Goal: Task Accomplishment & Management: Complete application form

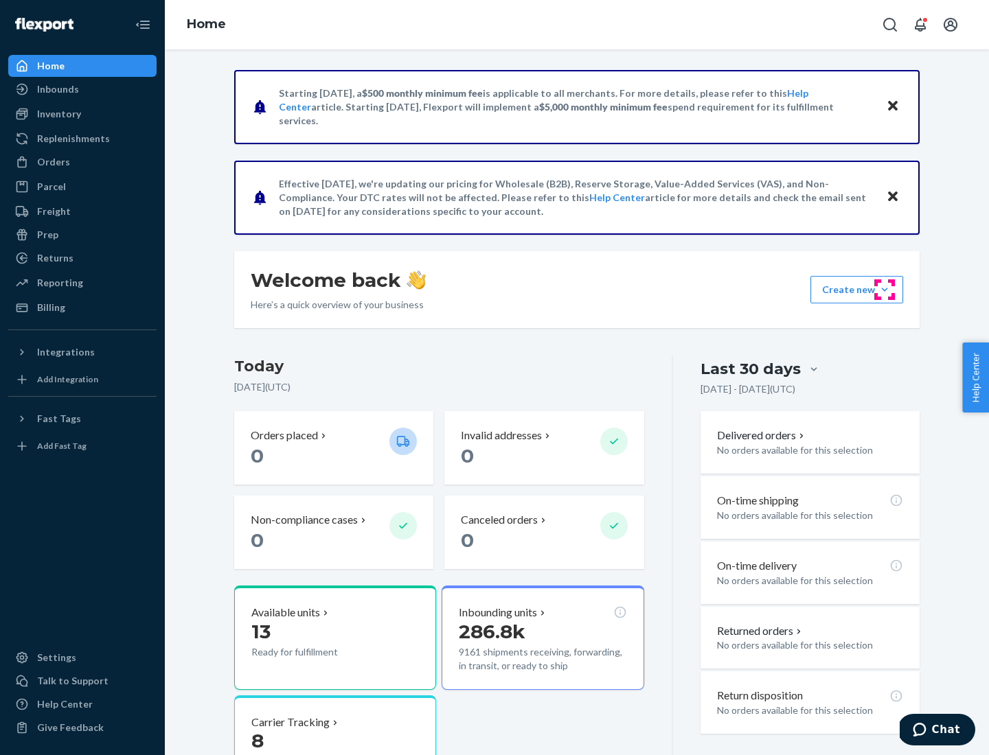
click at [884, 290] on button "Create new Create new inbound Create new order Create new product" at bounding box center [856, 289] width 93 height 27
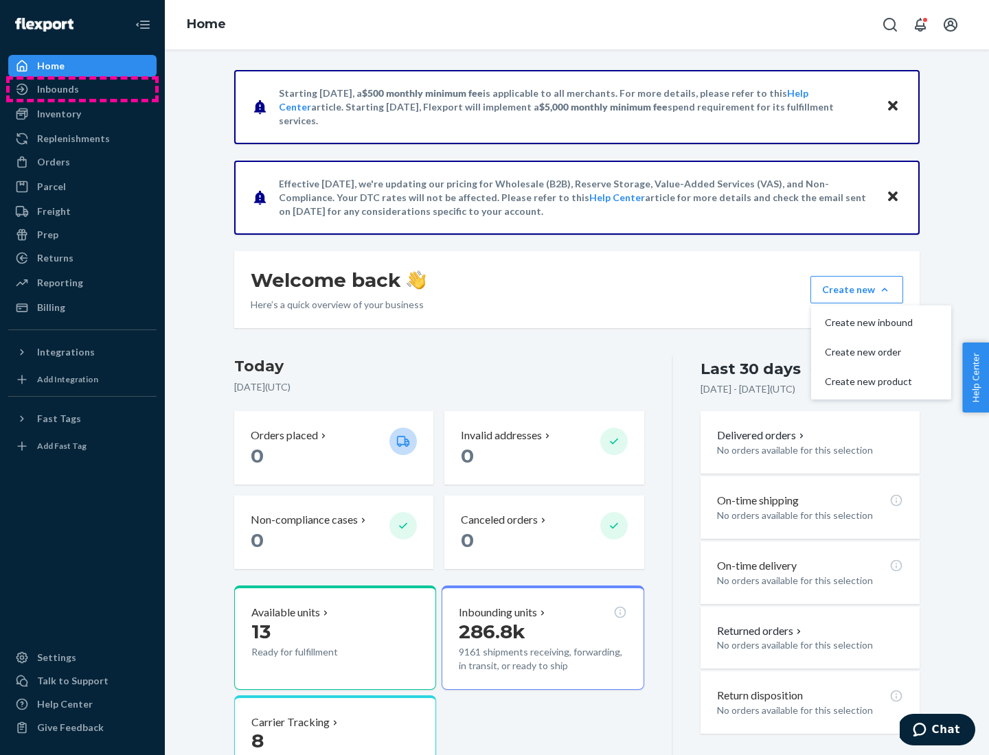
click at [82, 89] on div "Inbounds" at bounding box center [83, 89] width 146 height 19
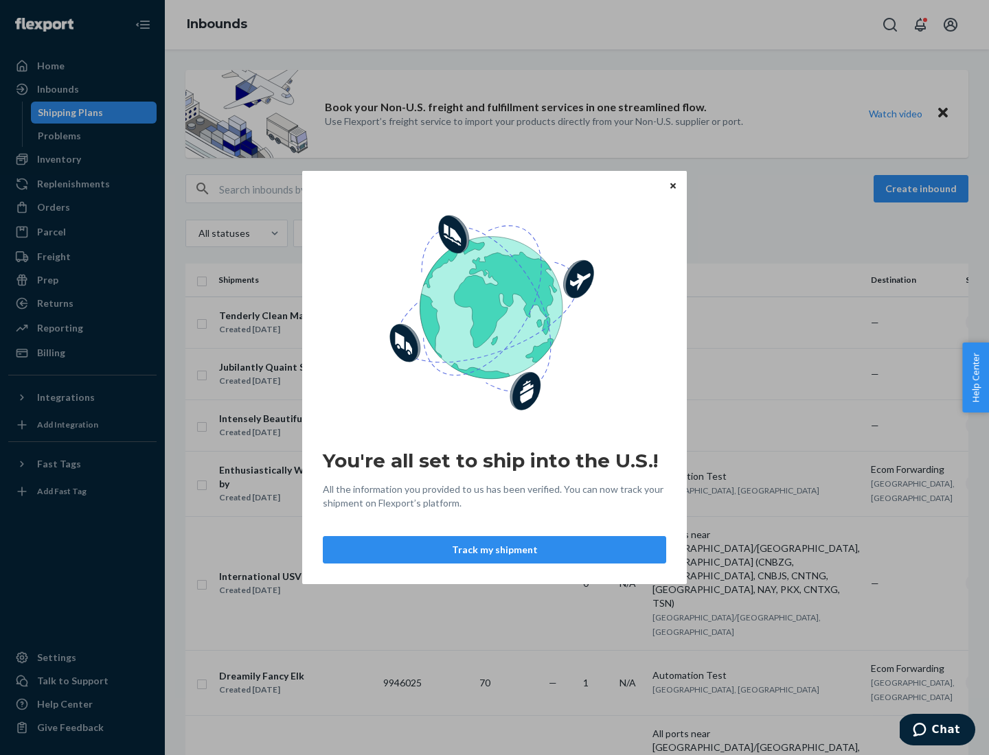
click at [82, 159] on div "You're all set to ship into the U.S.! All the information you provided to us ha…" at bounding box center [494, 377] width 989 height 755
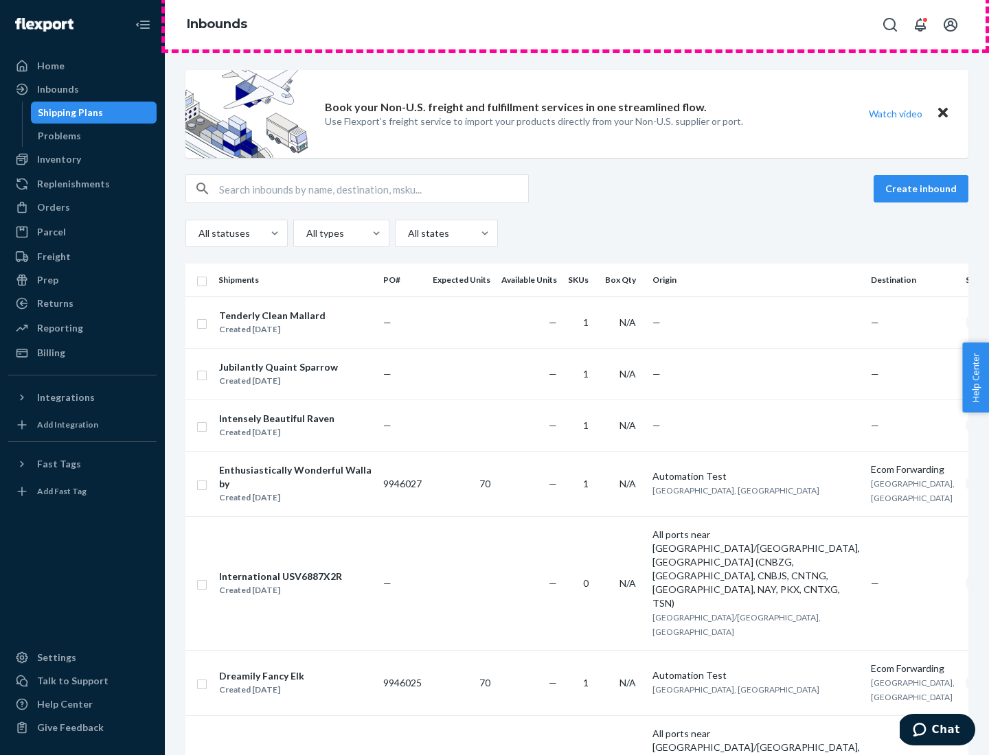
click at [577, 25] on div "Inbounds" at bounding box center [577, 24] width 824 height 49
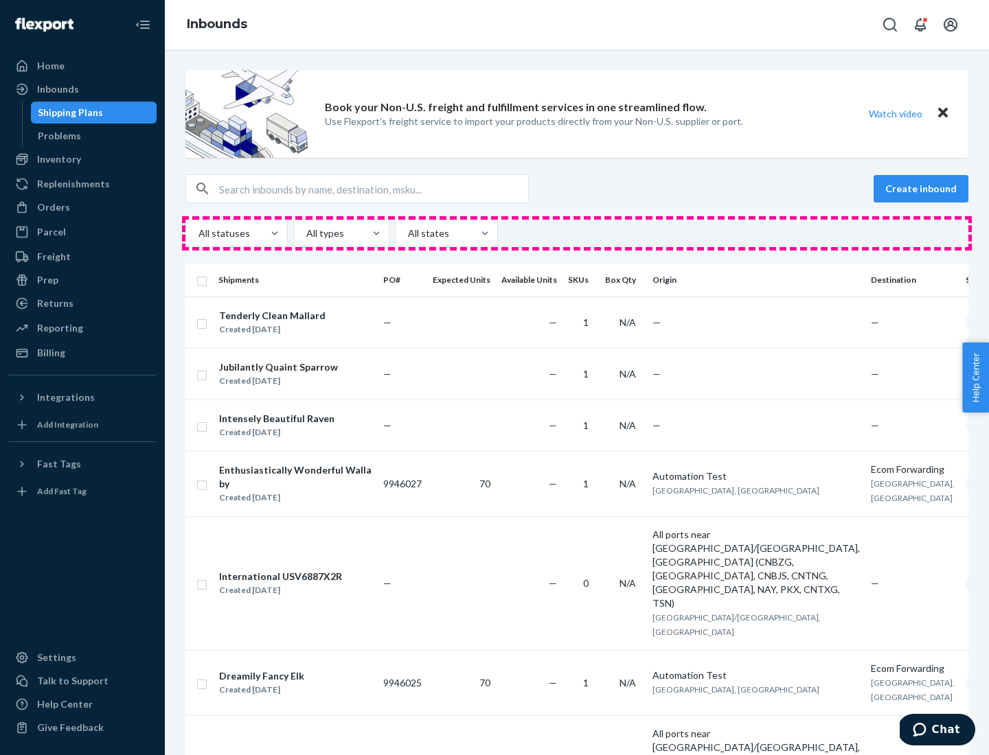
click at [577, 233] on div "All statuses All types All states" at bounding box center [576, 233] width 783 height 27
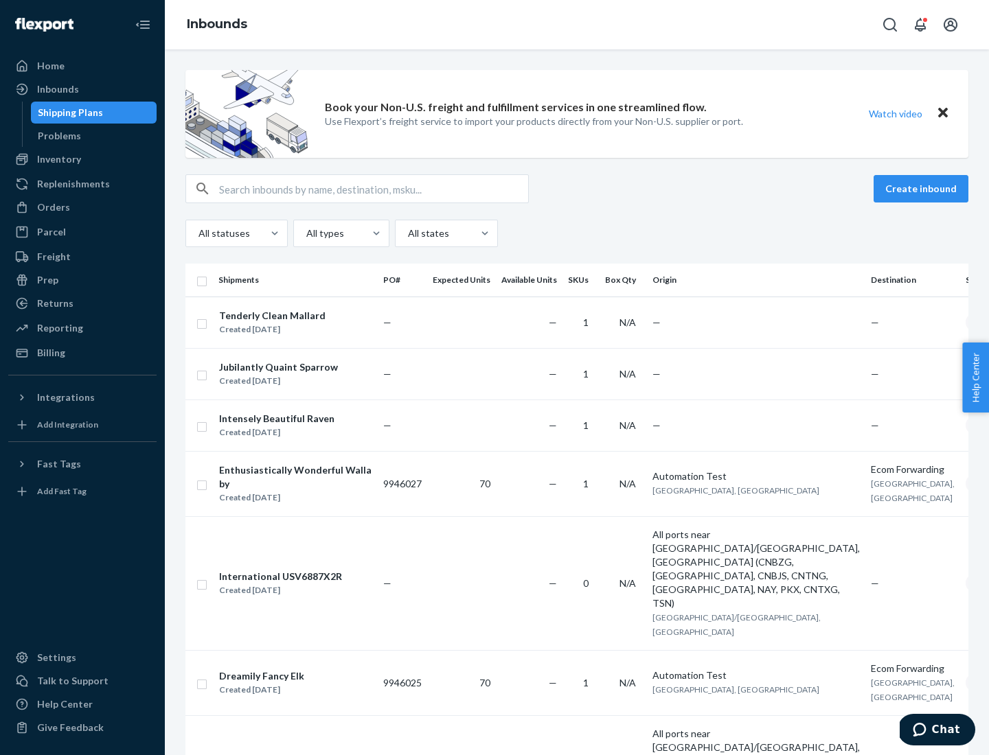
click at [68, 113] on div "Shipping Plans" at bounding box center [70, 113] width 65 height 14
click at [923, 189] on button "Create inbound" at bounding box center [920, 188] width 95 height 27
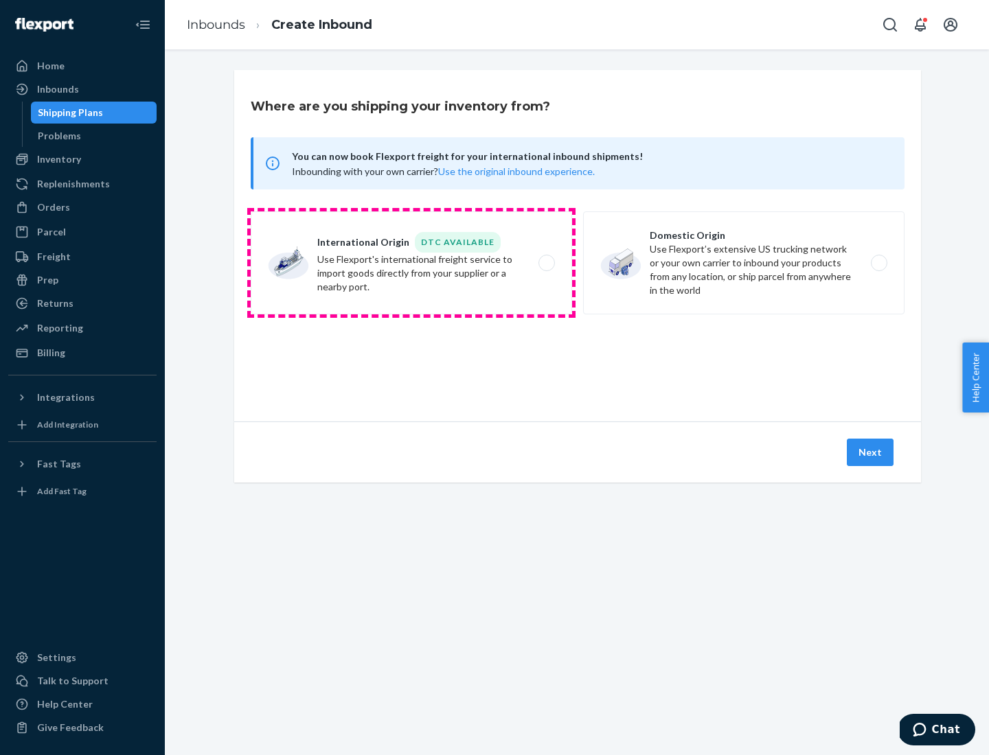
click at [411, 263] on label "International Origin DTC Available Use Flexport's international freight service…" at bounding box center [411, 262] width 321 height 103
click at [546, 263] on input "International Origin DTC Available Use Flexport's international freight service…" at bounding box center [550, 263] width 9 height 9
radio input "true"
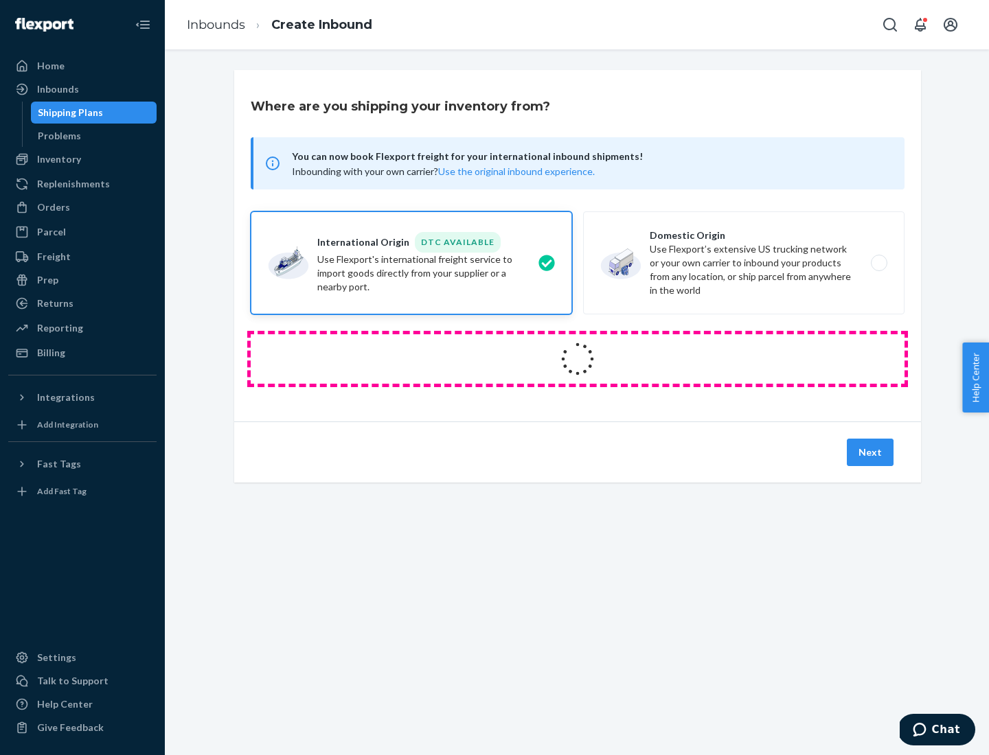
click at [577, 359] on icon at bounding box center [577, 359] width 38 height 38
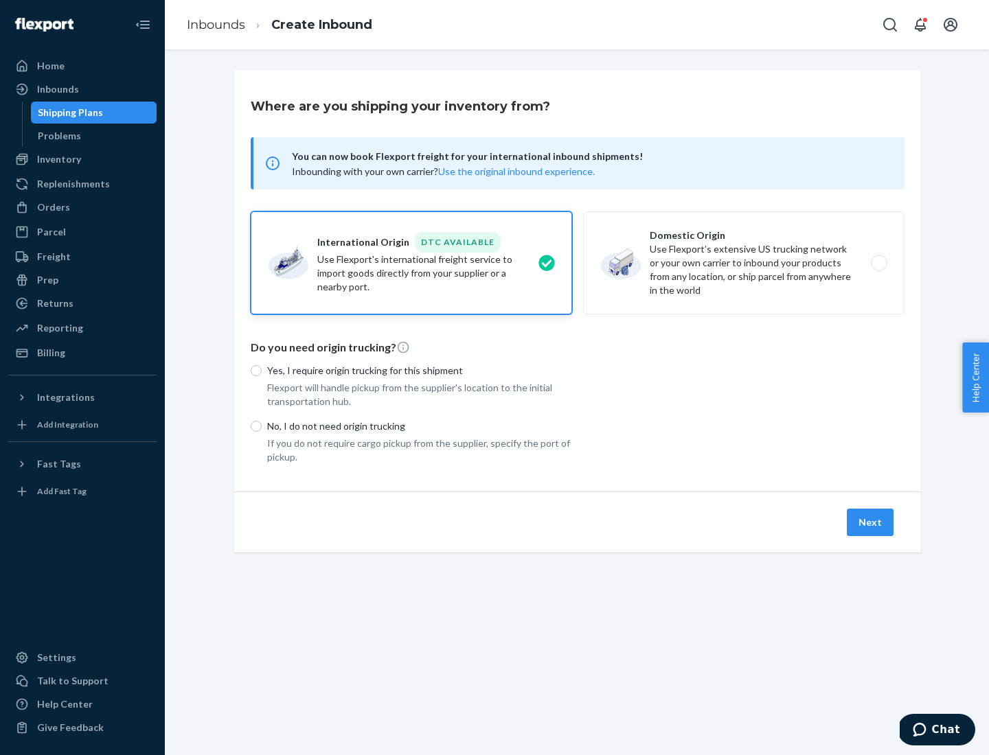
click at [420, 370] on p "Yes, I require origin trucking for this shipment" at bounding box center [419, 371] width 305 height 14
click at [262, 370] on input "Yes, I require origin trucking for this shipment" at bounding box center [256, 370] width 11 height 11
radio input "true"
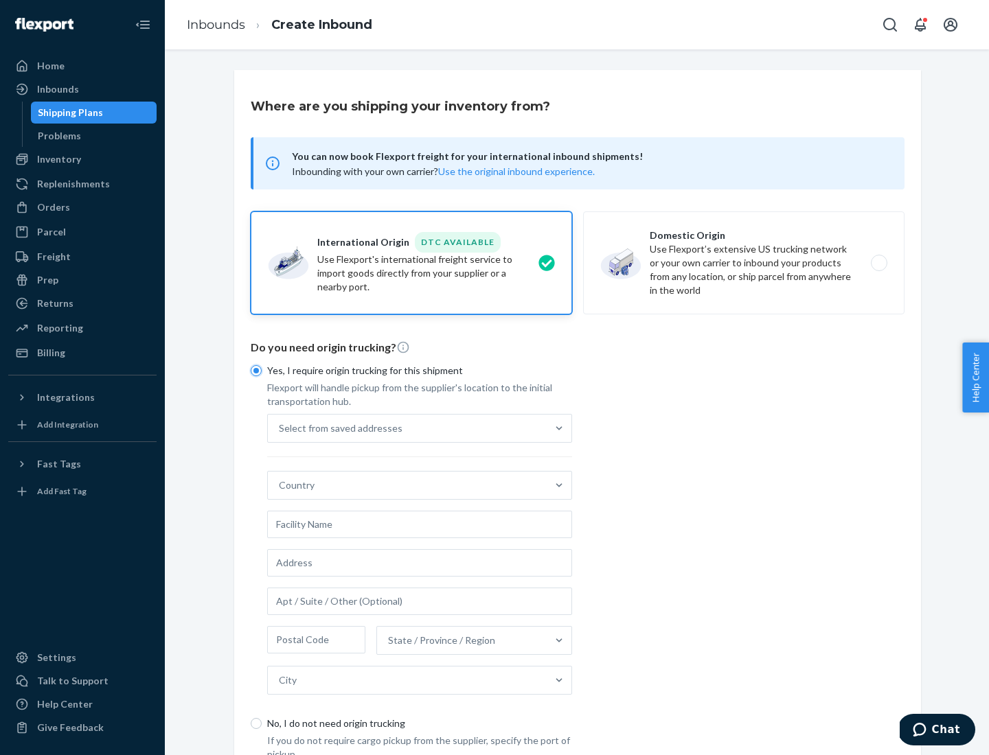
scroll to position [26, 0]
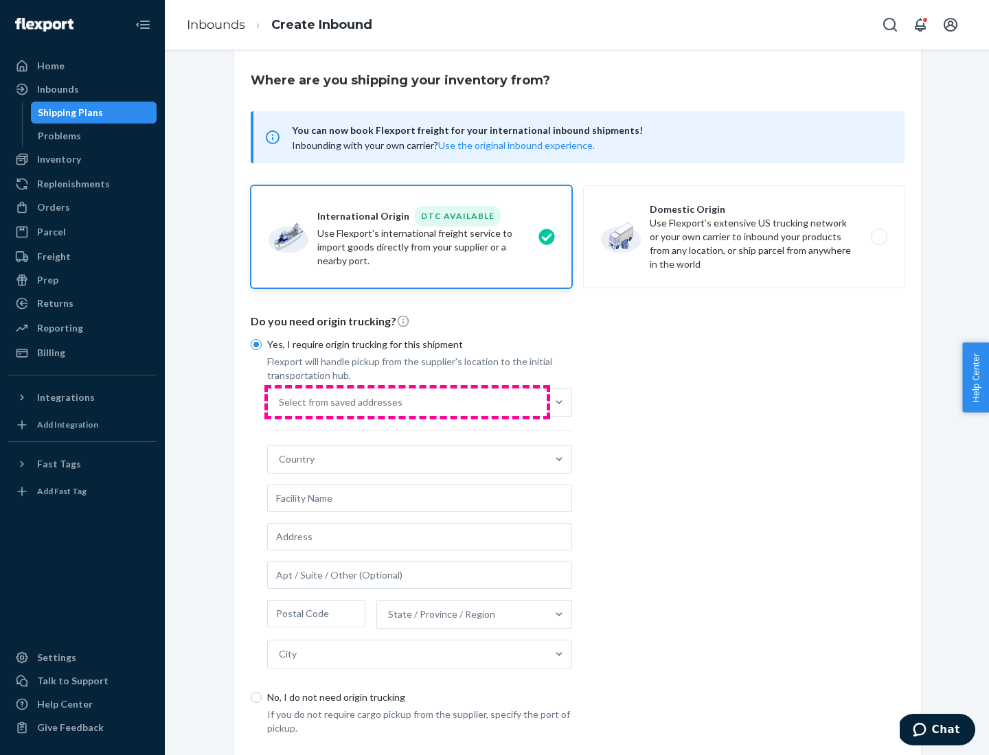
click at [407, 402] on div "Select from saved addresses" at bounding box center [407, 402] width 279 height 27
click at [280, 402] on input "Select from saved addresses" at bounding box center [279, 402] width 1 height 14
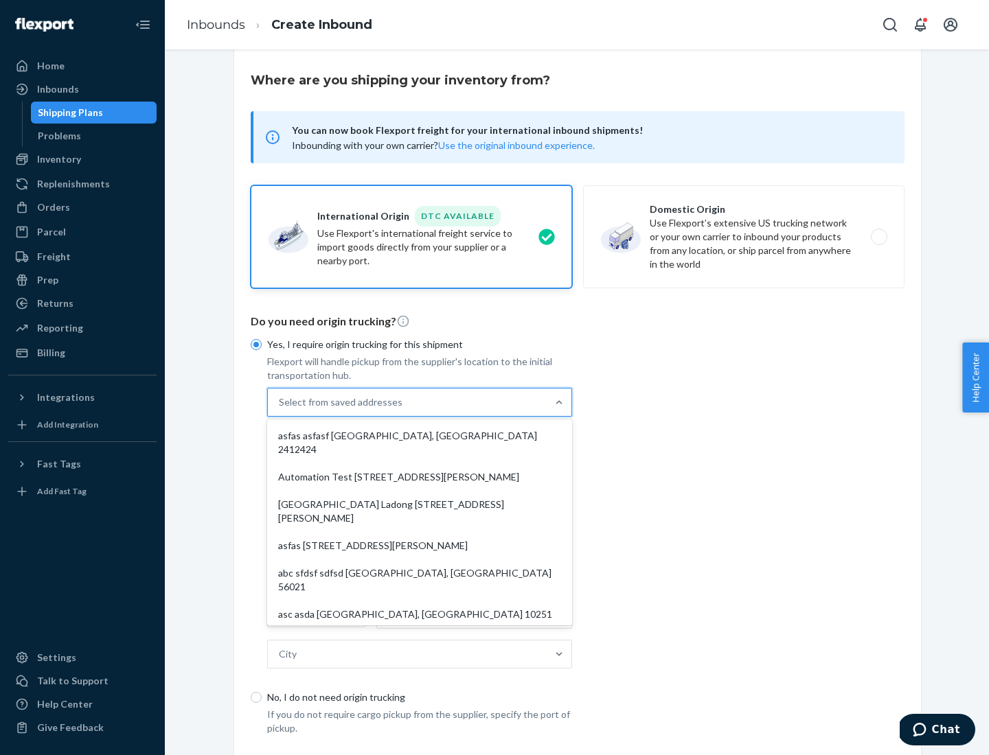
scroll to position [60, 0]
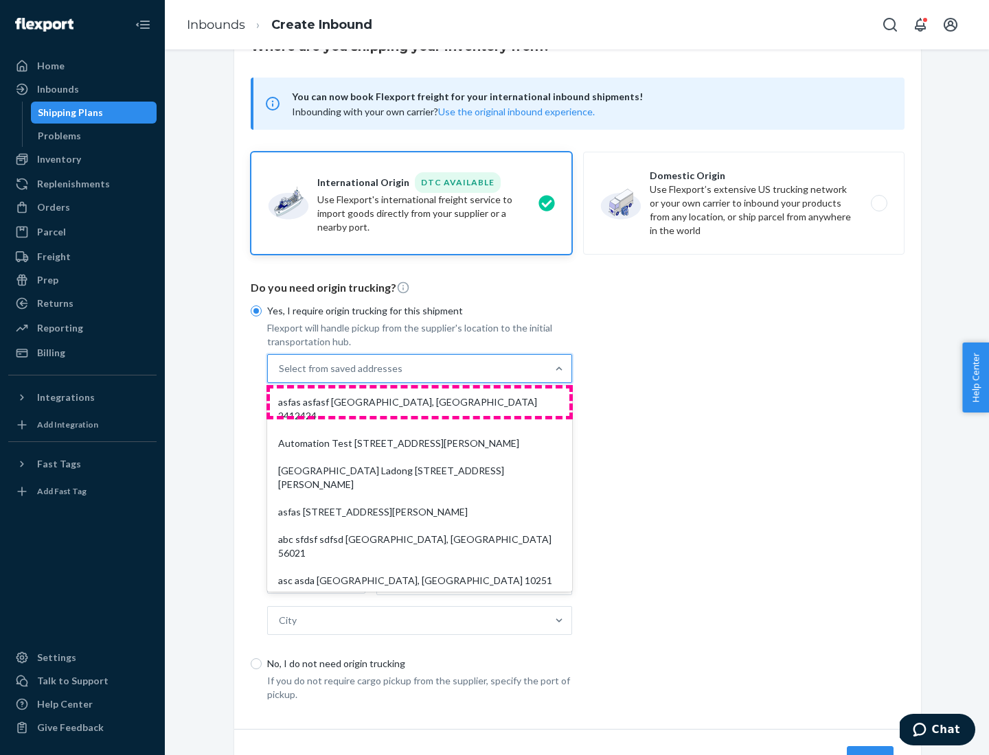
click at [420, 402] on div "asfas asfasf [GEOGRAPHIC_DATA], [GEOGRAPHIC_DATA] 2412424" at bounding box center [419, 409] width 299 height 41
click at [280, 376] on input "option asfas asfasf [GEOGRAPHIC_DATA], [GEOGRAPHIC_DATA] 2412424 focused, 1 of …" at bounding box center [279, 369] width 1 height 14
type input "asfas"
type input "asfasf"
type input "2412424"
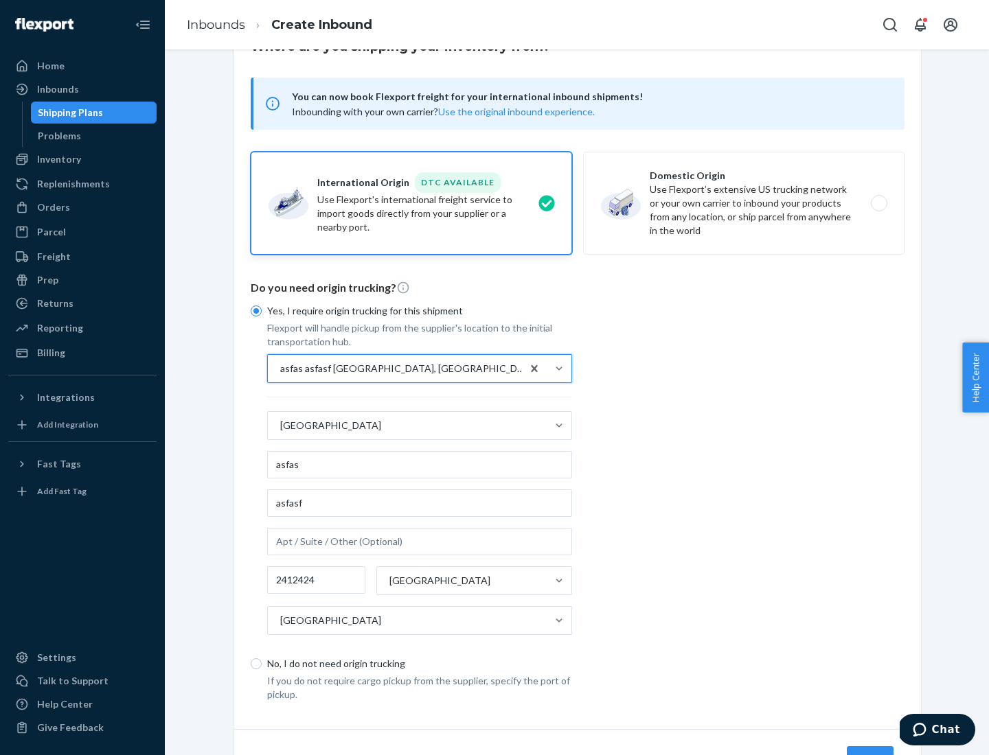
scroll to position [128, 0]
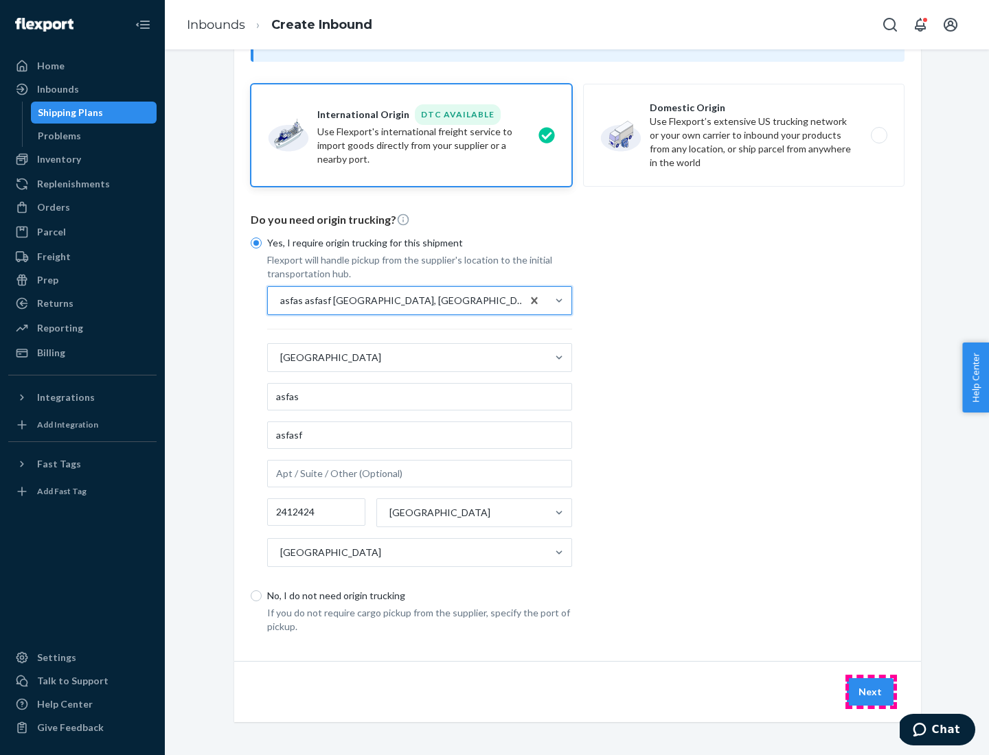
click at [871, 691] on button "Next" at bounding box center [870, 691] width 47 height 27
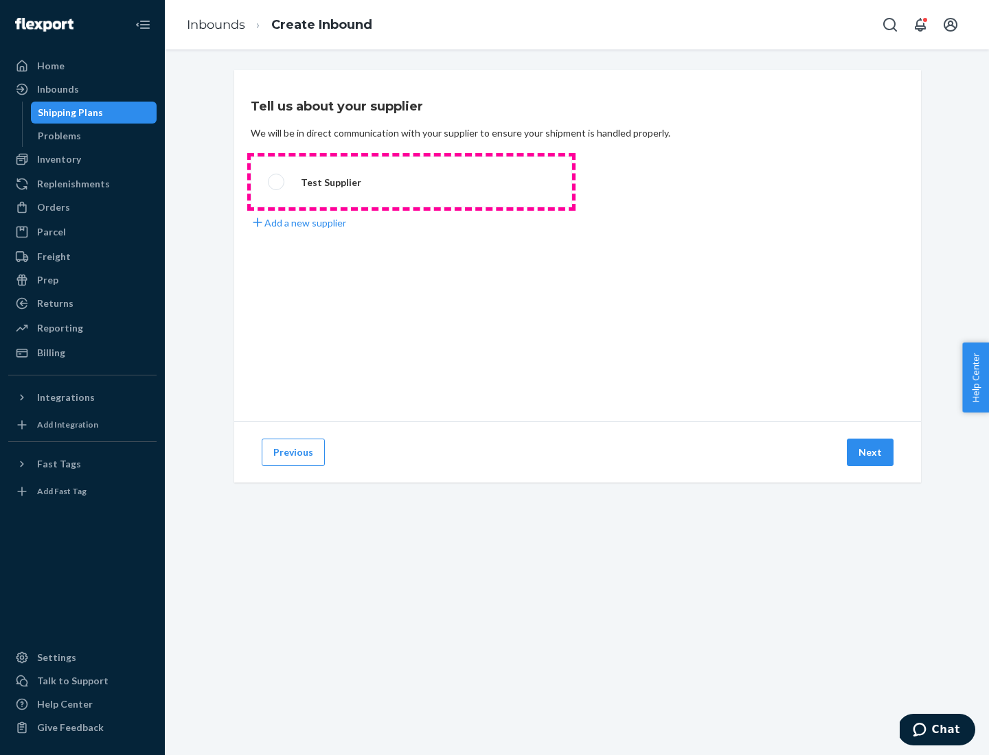
click at [411, 182] on label "Test Supplier" at bounding box center [411, 182] width 321 height 51
click at [277, 182] on input "Test Supplier" at bounding box center [272, 182] width 9 height 9
radio input "true"
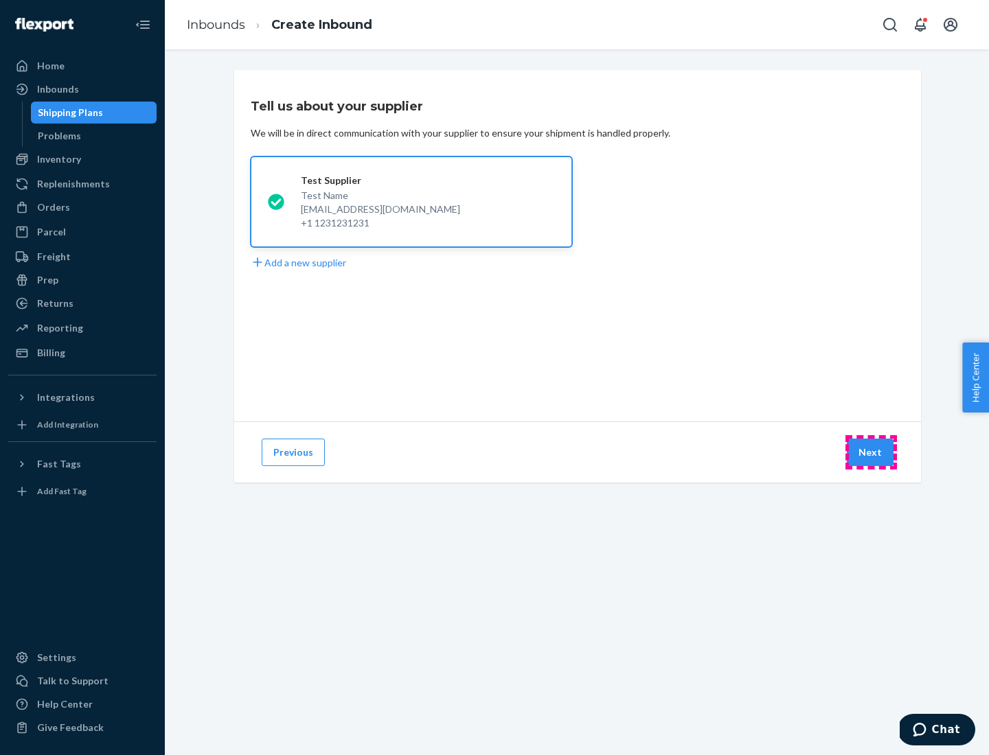
click at [871, 452] on button "Next" at bounding box center [870, 452] width 47 height 27
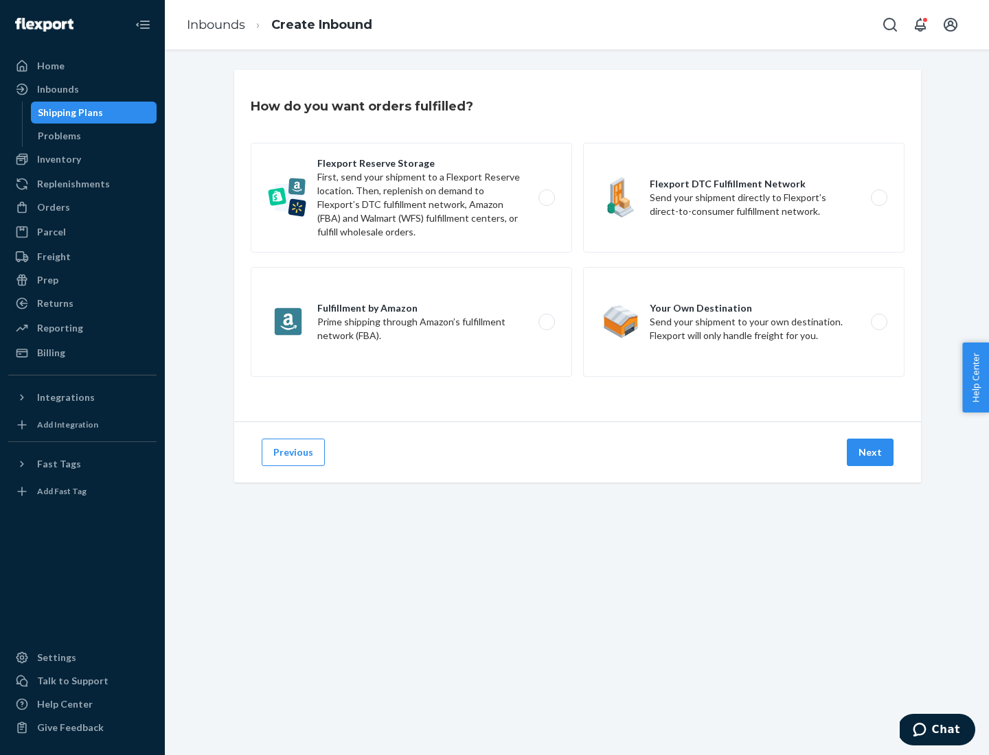
click at [411, 322] on label "Fulfillment by Amazon Prime shipping through Amazon’s fulfillment network (FBA)." at bounding box center [411, 322] width 321 height 110
click at [546, 322] on input "Fulfillment by Amazon Prime shipping through Amazon’s fulfillment network (FBA)." at bounding box center [550, 322] width 9 height 9
radio input "true"
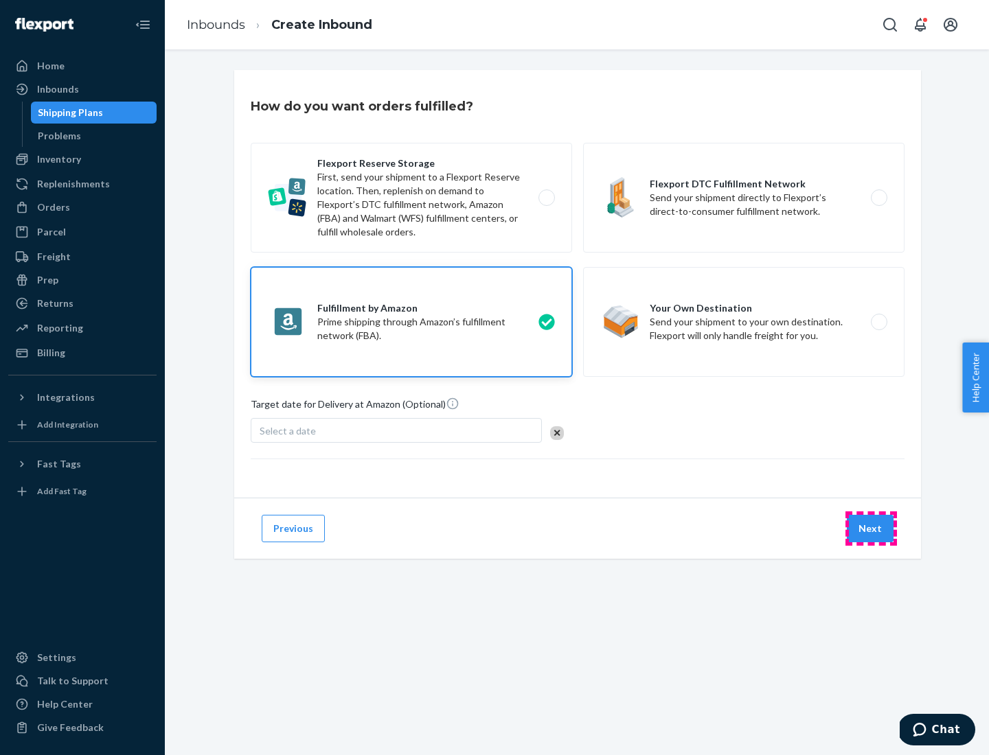
click at [871, 529] on button "Next" at bounding box center [870, 528] width 47 height 27
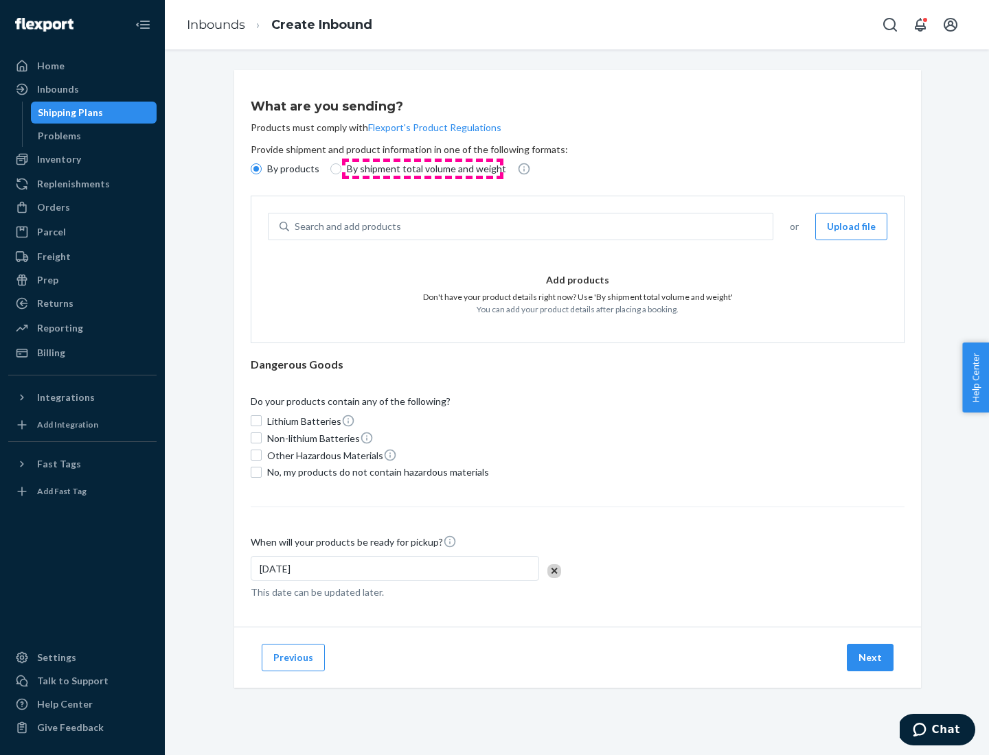
click at [422, 169] on p "By shipment total volume and weight" at bounding box center [426, 169] width 159 height 14
click at [341, 169] on input "By shipment total volume and weight" at bounding box center [335, 168] width 11 height 11
radio input "true"
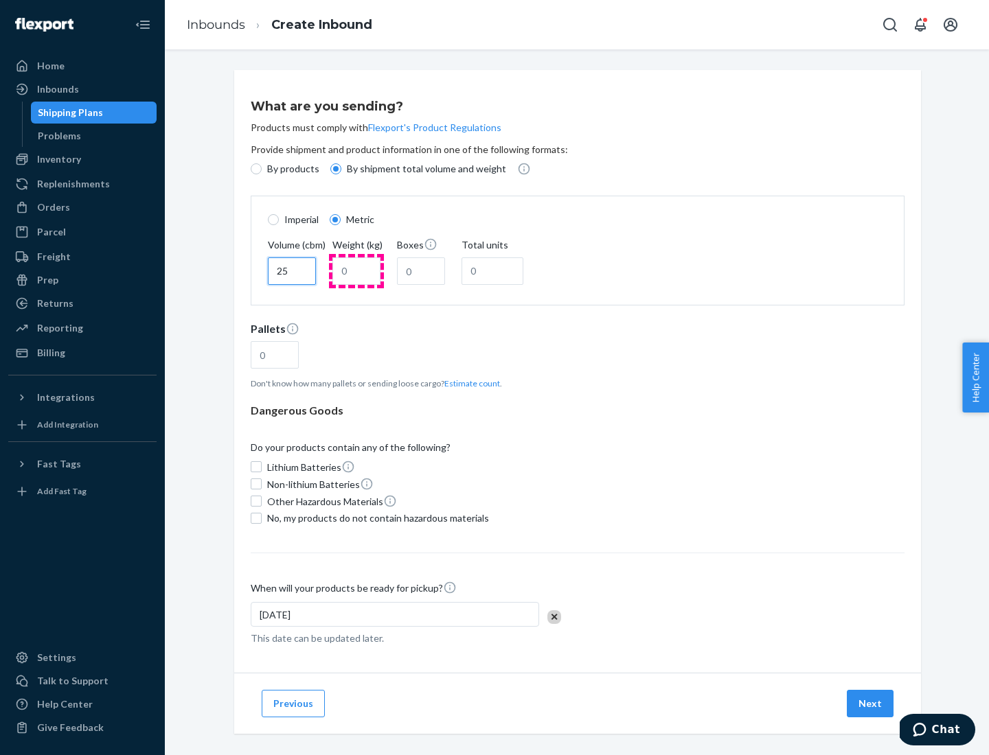
type input "25"
type input "100"
type input "50"
type input "500"
click at [469, 383] on button "Estimate count" at bounding box center [472, 384] width 56 height 12
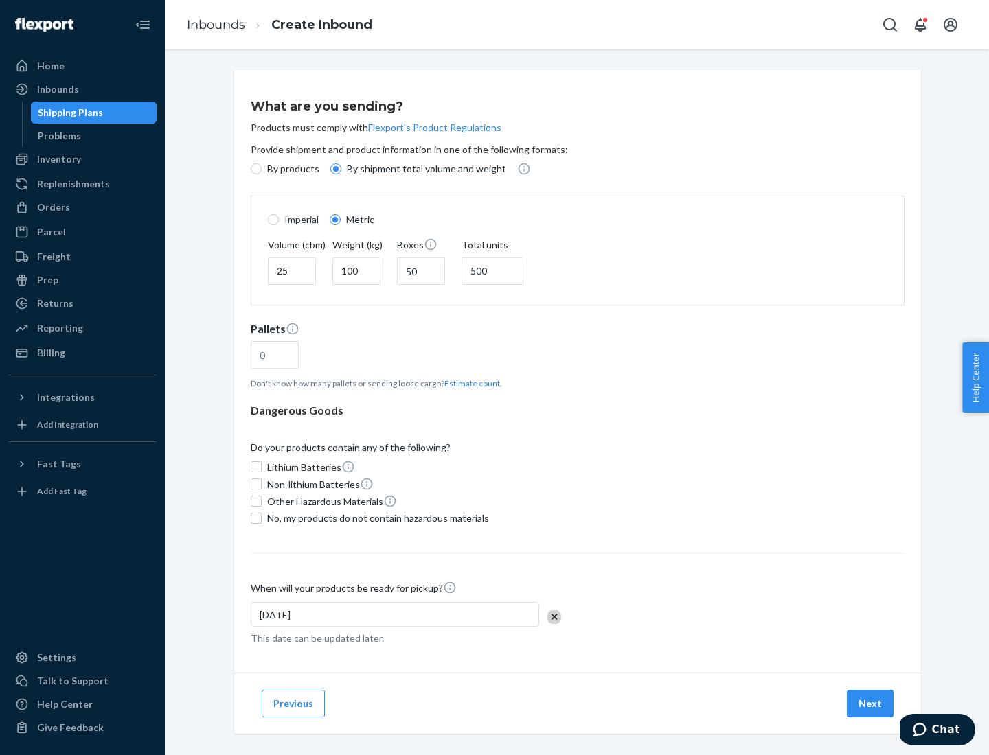
type input "16"
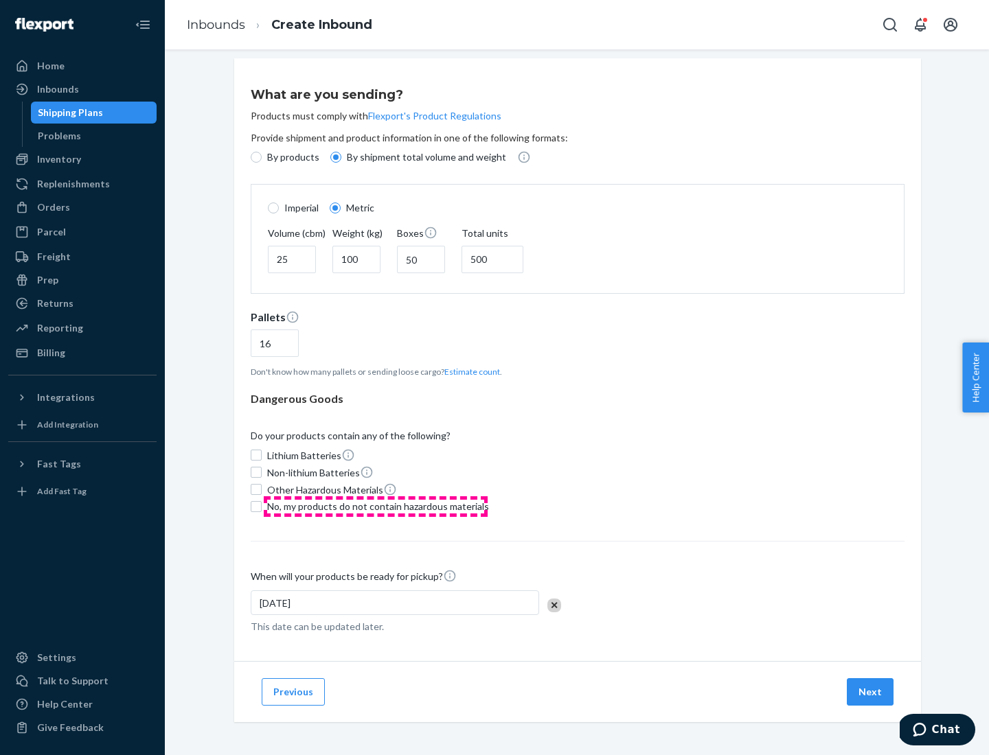
click at [376, 506] on span "No, my products do not contain hazardous materials" at bounding box center [378, 507] width 222 height 14
click at [262, 506] on input "No, my products do not contain hazardous materials" at bounding box center [256, 506] width 11 height 11
checkbox input "true"
click at [871, 691] on button "Next" at bounding box center [870, 691] width 47 height 27
